Goal: Find specific page/section: Find specific page/section

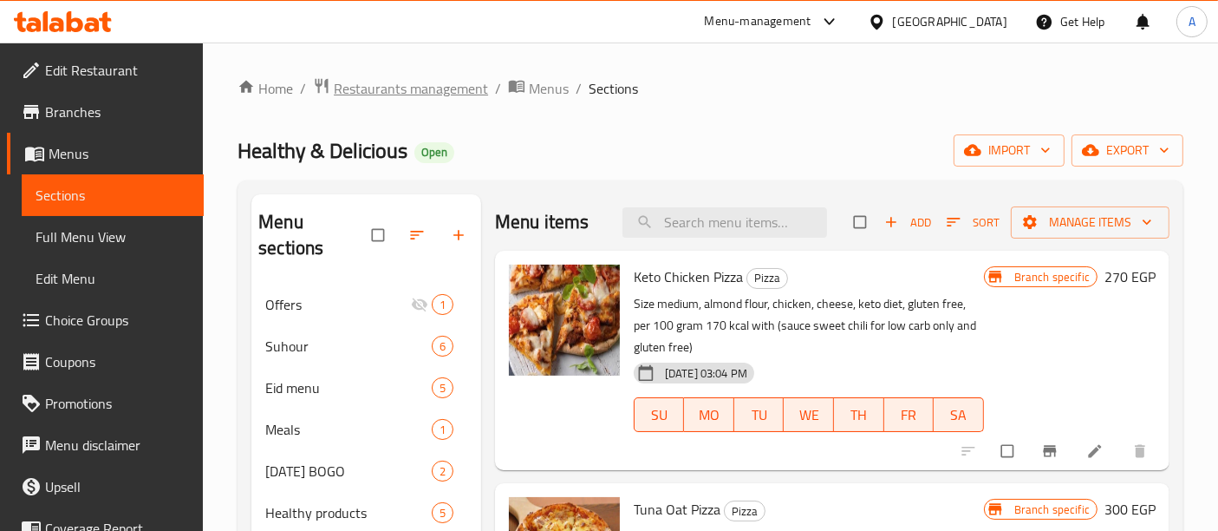
click at [438, 94] on span "Restaurants management" at bounding box center [411, 88] width 154 height 21
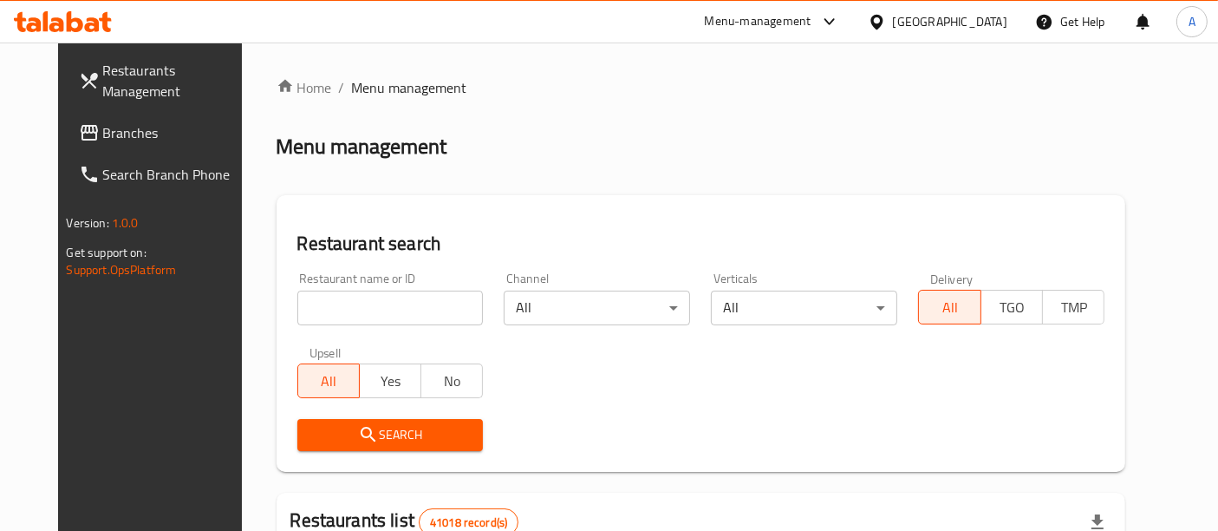
click at [370, 310] on input "search" at bounding box center [390, 308] width 186 height 35
paste input "775699"
type input "775699"
click at [421, 448] on button "Search" at bounding box center [390, 435] width 186 height 32
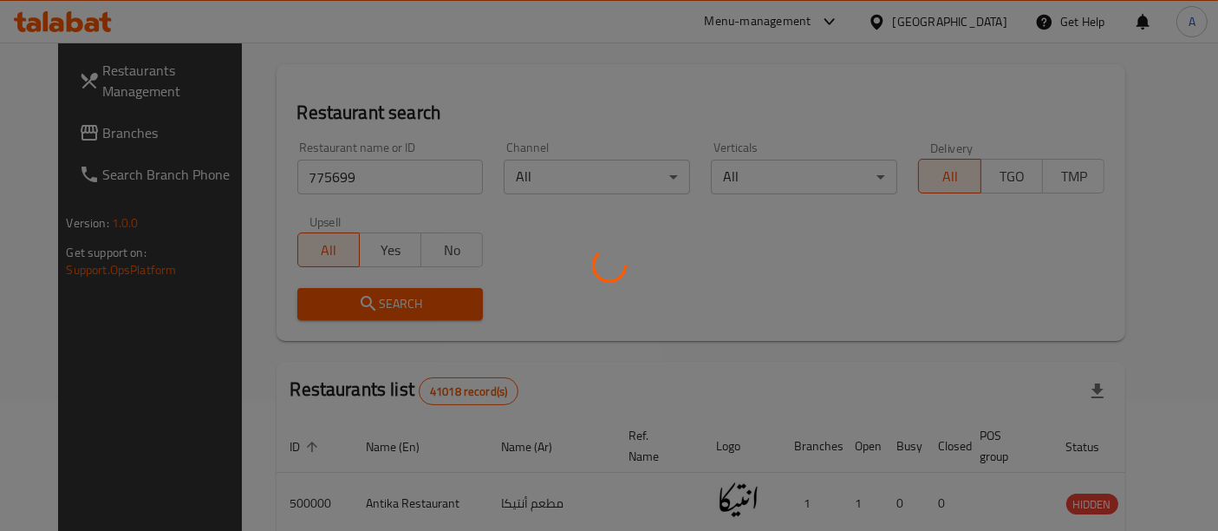
scroll to position [130, 0]
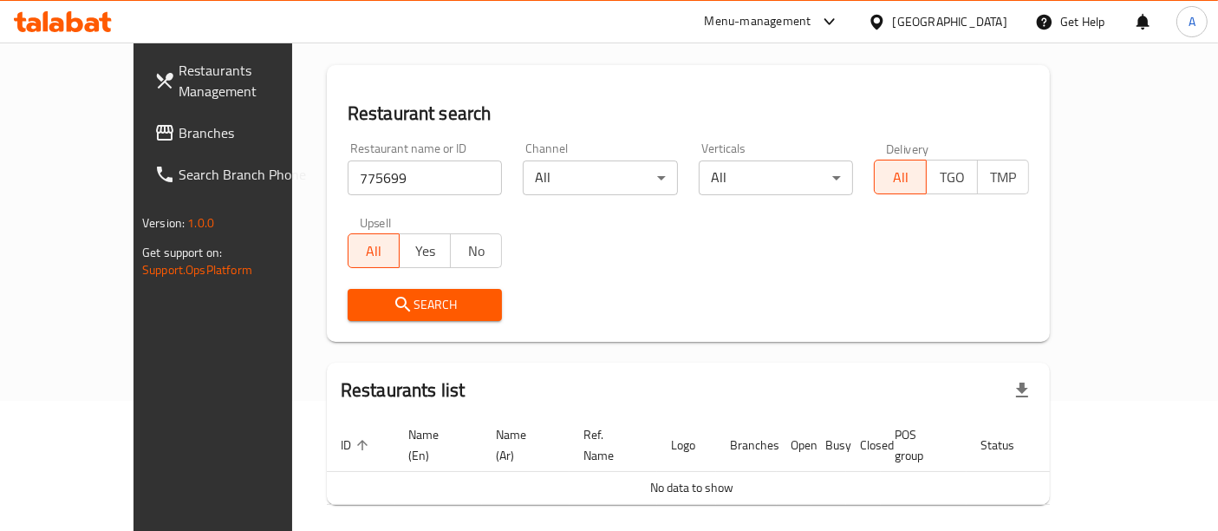
click at [812, 13] on div "Menu-management" at bounding box center [758, 21] width 107 height 21
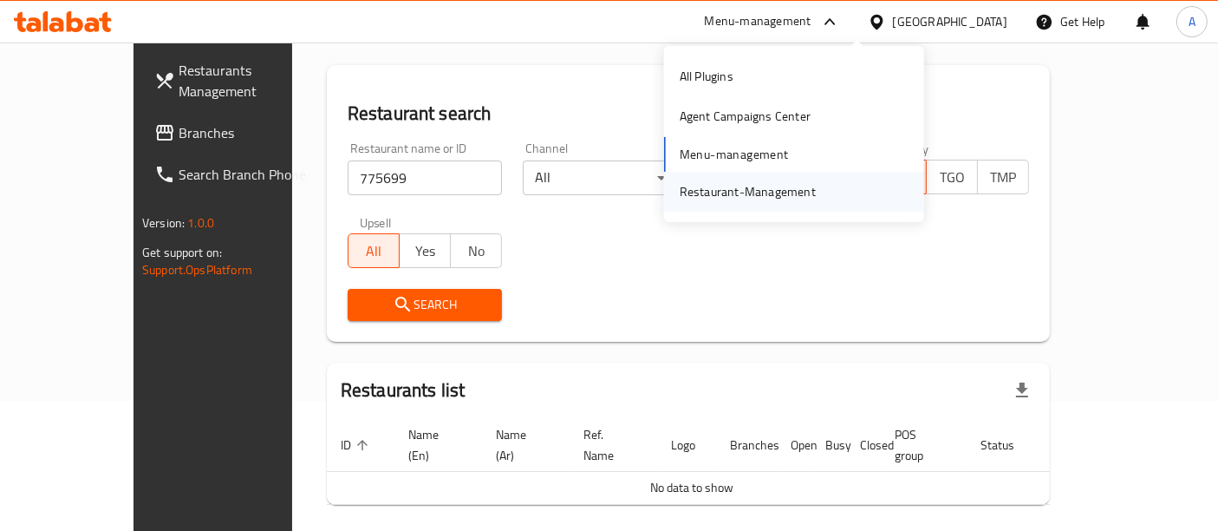
click at [735, 199] on div "Restaurant-Management" at bounding box center [748, 191] width 136 height 19
